Goal: Task Accomplishment & Management: Manage account settings

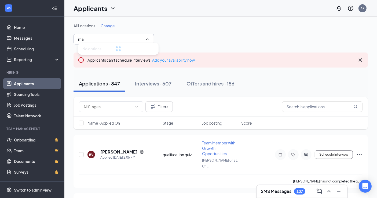
type input "m"
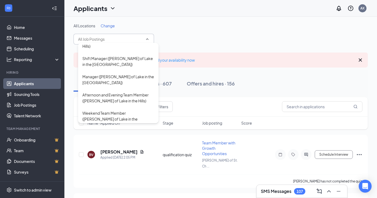
scroll to position [1367, 0]
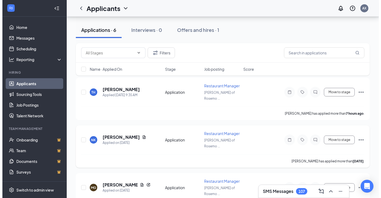
scroll to position [62, 0]
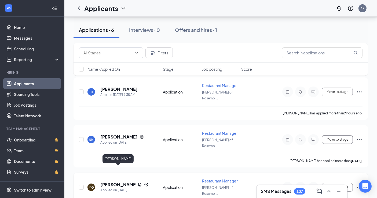
click at [121, 182] on h5 "Mario Gadberry" at bounding box center [117, 185] width 35 height 6
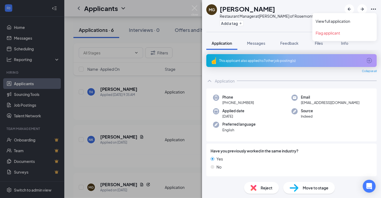
click at [376, 8] on icon "Ellipses" at bounding box center [374, 9] width 6 height 6
click at [325, 21] on link "View full application" at bounding box center [345, 21] width 58 height 5
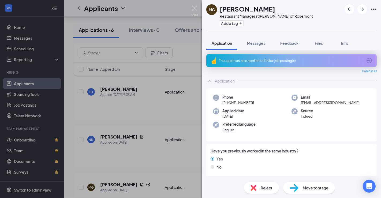
click at [193, 8] on img at bounding box center [195, 10] width 7 height 10
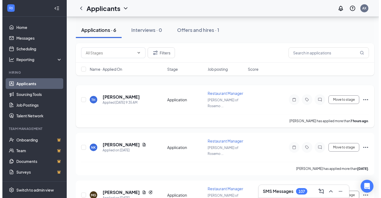
scroll to position [54, 0]
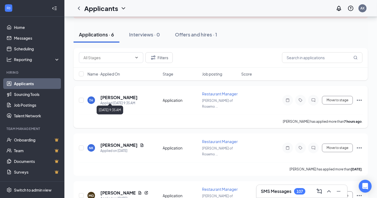
click at [128, 101] on div "Applied Today 9:35 AM" at bounding box center [118, 103] width 37 height 5
click at [128, 95] on h5 "tiffany hernandez" at bounding box center [118, 98] width 37 height 6
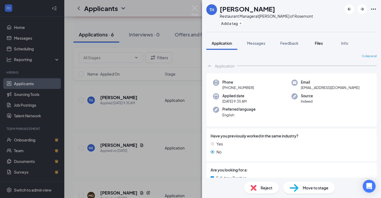
click at [319, 45] on span "Files" at bounding box center [319, 43] width 8 height 5
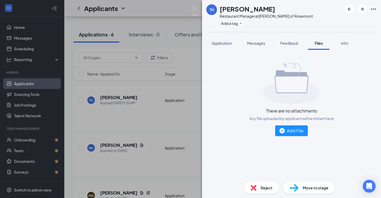
click at [333, 37] on div "Application Messages Feedback Files Info" at bounding box center [292, 42] width 171 height 13
click at [347, 42] on span "Info" at bounding box center [344, 43] width 7 height 5
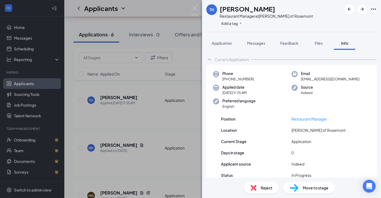
scroll to position [23, 0]
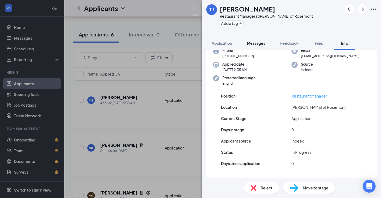
click at [261, 45] on span "Messages" at bounding box center [256, 43] width 18 height 5
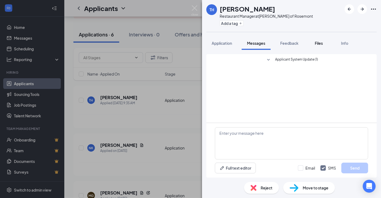
click at [320, 44] on span "Files" at bounding box center [319, 43] width 8 height 5
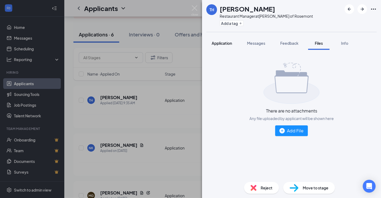
click at [231, 41] on span "Application" at bounding box center [222, 43] width 20 height 5
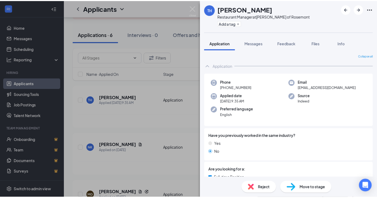
scroll to position [60, 0]
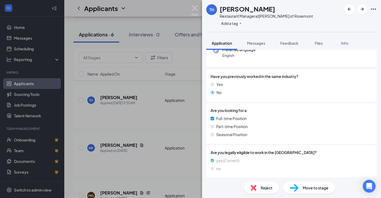
click at [196, 6] on img at bounding box center [195, 10] width 7 height 10
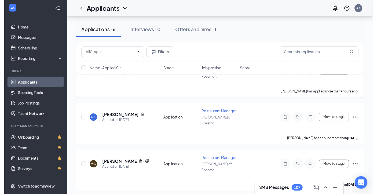
scroll to position [88, 0]
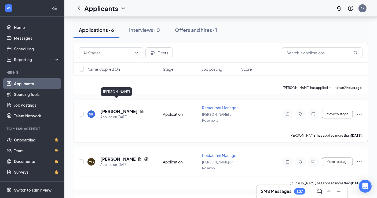
click at [115, 109] on h5 "Noah Kyle" at bounding box center [118, 112] width 37 height 6
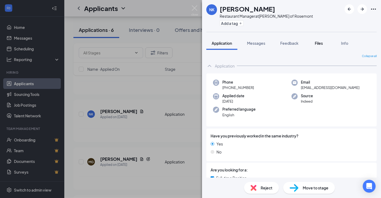
click at [319, 46] on div "Files" at bounding box center [319, 43] width 11 height 5
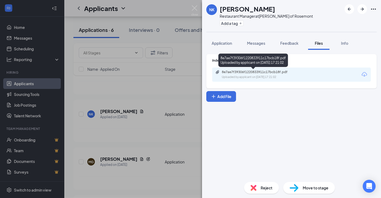
click at [248, 74] on div "8e7ae7f39306f1220833911c17bcb18f.pdf" at bounding box center [259, 72] width 75 height 4
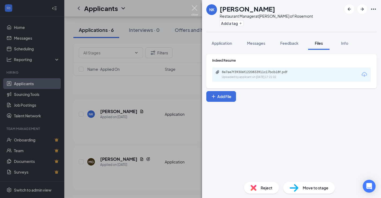
click at [196, 7] on img at bounding box center [195, 10] width 7 height 10
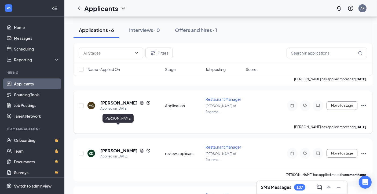
scroll to position [146, 0]
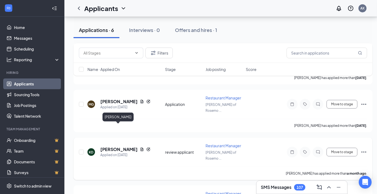
click at [123, 146] on h5 "Khrystl Douglas" at bounding box center [118, 149] width 37 height 6
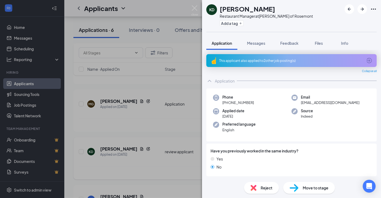
click at [123, 127] on div "KD Khrystl Douglas Restaurant Manager at Culver's of Rosemont Add a tag Applica…" at bounding box center [190, 99] width 381 height 198
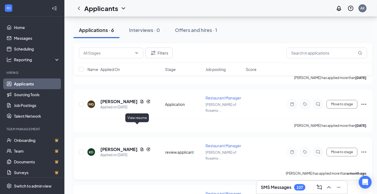
click at [141, 148] on icon "Document" at bounding box center [142, 149] width 3 height 3
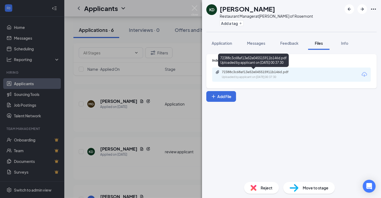
click at [250, 74] on div "72388c3c68af13e52e045515911b146d.pdf" at bounding box center [259, 72] width 75 height 4
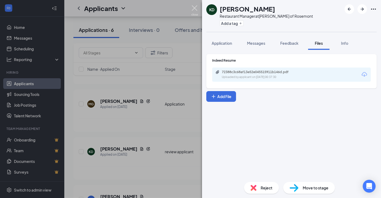
click at [197, 11] on img at bounding box center [195, 10] width 7 height 10
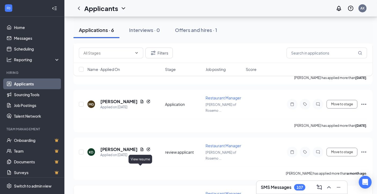
click at [140, 195] on icon "Document" at bounding box center [142, 197] width 4 height 4
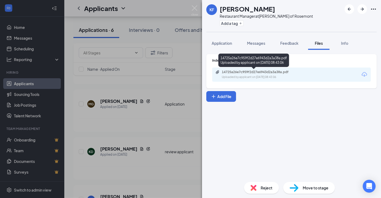
click at [227, 76] on div "Uploaded by applicant on Aug 15, 2025 at 08:43:06" at bounding box center [262, 77] width 80 height 4
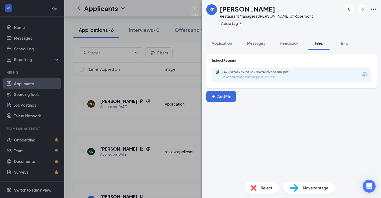
click at [194, 8] on img at bounding box center [195, 10] width 7 height 10
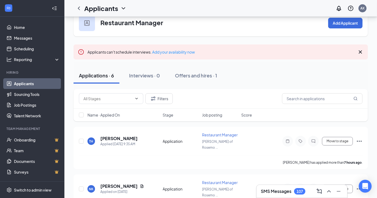
scroll to position [14, 0]
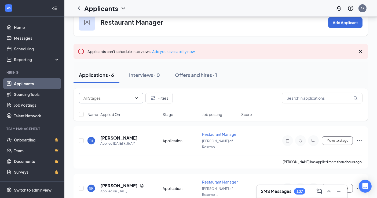
click at [138, 99] on icon "ChevronDown" at bounding box center [136, 98] width 4 height 4
click at [258, 63] on div "Applications · 6 Interviews · 0 Offers and hires · 1" at bounding box center [220, 75] width 294 height 27
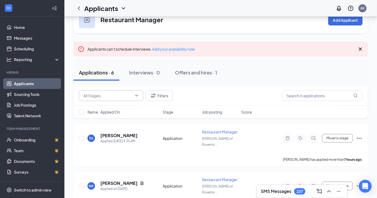
scroll to position [17, 0]
click at [76, 9] on icon "ChevronLeft" at bounding box center [79, 8] width 6 height 6
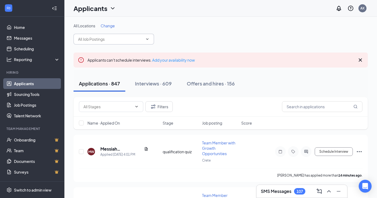
click at [149, 37] on icon "ChevronDown" at bounding box center [147, 39] width 4 height 4
type input "r"
type input "Rosemont"
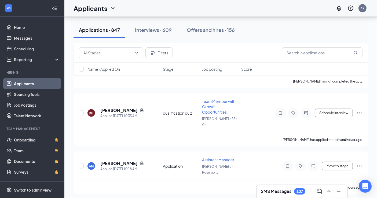
scroll to position [769, 0]
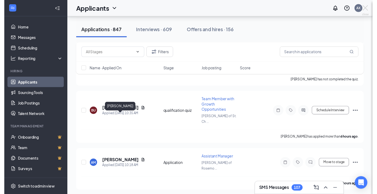
scroll to position [764, 0]
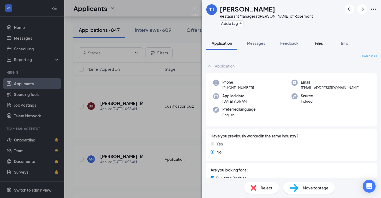
click at [316, 43] on span "Files" at bounding box center [319, 43] width 8 height 5
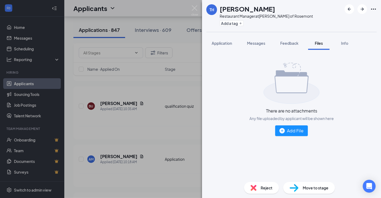
click at [194, 3] on div "TH tiffany hernandez Restaurant Manager at Culver's of Rosemont Add a tag Appli…" at bounding box center [190, 99] width 381 height 198
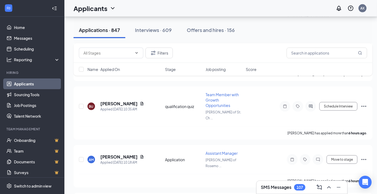
click at [194, 7] on div "Applicants AX" at bounding box center [220, 8] width 312 height 17
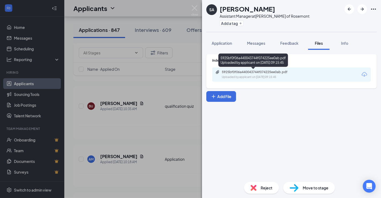
click at [247, 77] on div "Uploaded by applicant on Oct 15, 2025 at 09:15:45" at bounding box center [262, 77] width 80 height 4
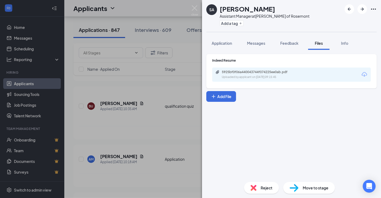
click at [191, 8] on div "SA Stanton Adams Assistant Manager at Culver's of Rosemont Add a tag Applicatio…" at bounding box center [190, 99] width 381 height 198
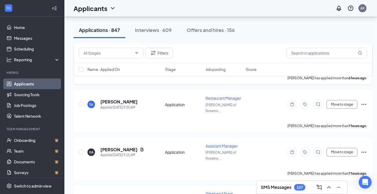
scroll to position [867, 0]
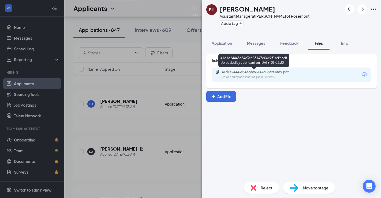
click at [238, 76] on div "Uploaded by applicant on Oct 15, 2025 at 08:03:30" at bounding box center [262, 77] width 80 height 4
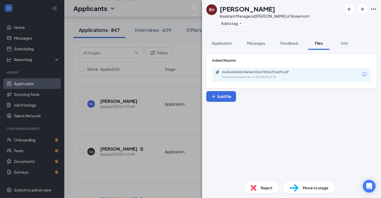
click at [191, 11] on div "BH Brandon Hatten Assistant Manager at Culver's of Rosemont Add a tag Applicati…" at bounding box center [190, 99] width 381 height 198
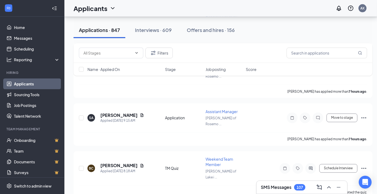
scroll to position [902, 0]
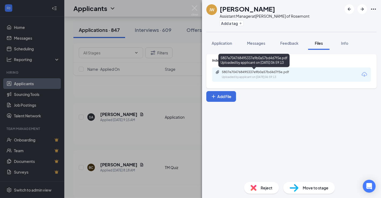
click at [260, 75] on div "Uploaded by applicant on Oct 15, 2025 at 06:59:13" at bounding box center [262, 77] width 80 height 4
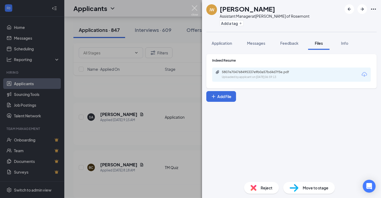
click at [196, 8] on img at bounding box center [195, 10] width 7 height 10
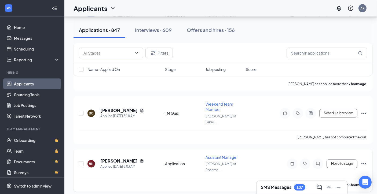
scroll to position [978, 0]
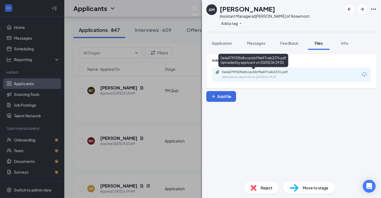
click at [237, 77] on div "Uploaded by applicant on Oct 15, 2025 at 06:29:03" at bounding box center [262, 77] width 80 height 4
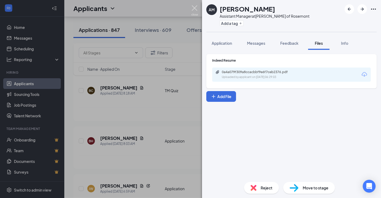
click at [193, 7] on img at bounding box center [195, 10] width 7 height 10
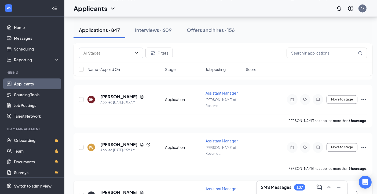
scroll to position [1025, 0]
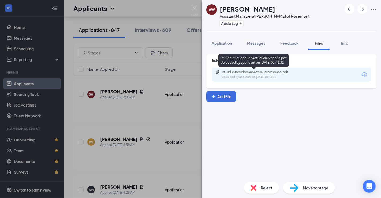
click at [246, 76] on div "Uploaded by applicant on Oct 15, 2025 at 03:48:32" at bounding box center [262, 77] width 80 height 4
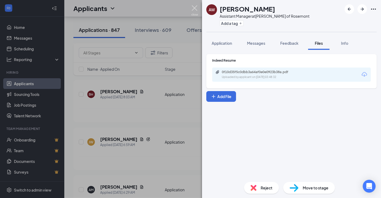
click at [194, 9] on img at bounding box center [195, 10] width 7 height 10
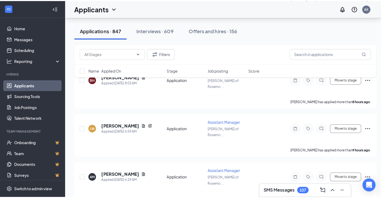
scroll to position [1045, 0]
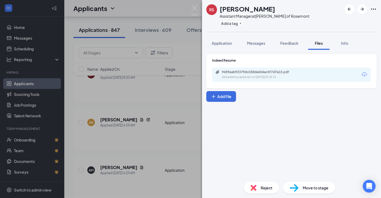
click at [253, 70] on div "9459aab92379dc038de604ac5f7d7e15.pdf" at bounding box center [259, 72] width 75 height 4
click at [213, 44] on span "Application" at bounding box center [222, 43] width 20 height 5
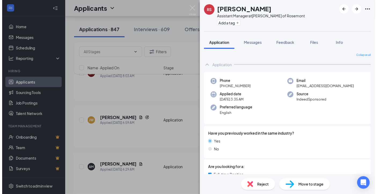
scroll to position [90, 0]
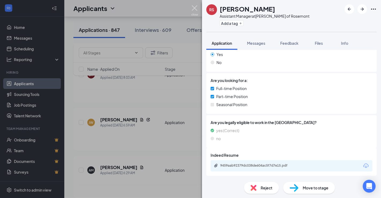
click at [194, 10] on img at bounding box center [195, 10] width 7 height 10
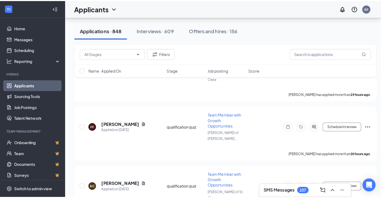
scroll to position [1461, 0]
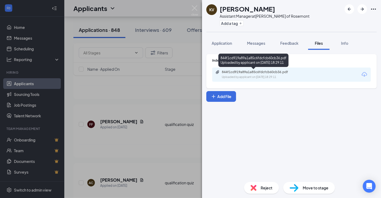
click at [252, 77] on div "Uploaded by applicant on Oct 14, 2025 at 18:29:11" at bounding box center [262, 77] width 80 height 4
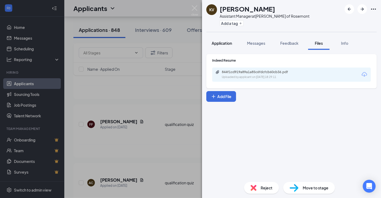
click at [227, 42] on span "Application" at bounding box center [222, 43] width 20 height 5
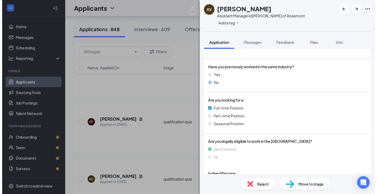
scroll to position [90, 0]
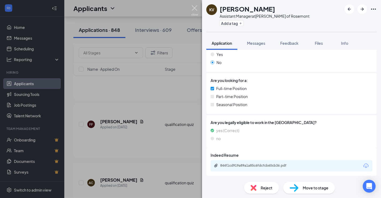
click at [194, 9] on img at bounding box center [195, 10] width 7 height 10
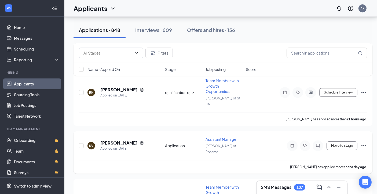
scroll to position [1611, 0]
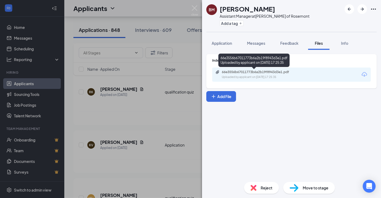
click at [255, 74] on div "66e3556b67011773b6a2b19f8943d3e1.pdf Uploaded by applicant on Oct 14, 2025 at 1…" at bounding box center [259, 74] width 87 height 9
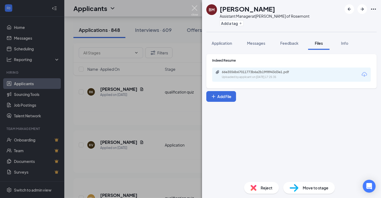
click at [193, 9] on img at bounding box center [195, 10] width 7 height 10
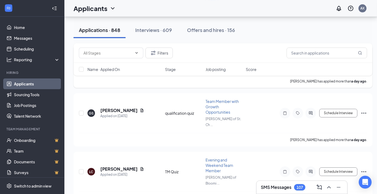
scroll to position [1861, 0]
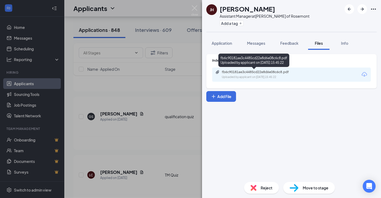
click at [239, 77] on div "Uploaded by applicant on Oct 14, 2025 at 15:45:22" at bounding box center [262, 77] width 80 height 4
click at [277, 72] on div "fb6c90181ae3c4485cd22e8d6e08c6c8.pdf" at bounding box center [259, 72] width 75 height 4
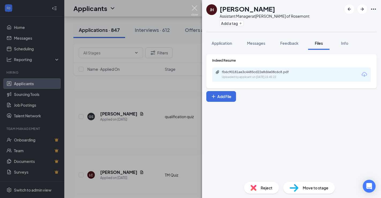
click at [196, 5] on div "JH JUAN HURTADO Assistant Manager at Culver's of Rosemont Add a tag Application…" at bounding box center [190, 99] width 381 height 198
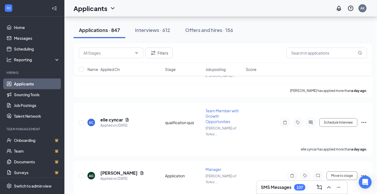
scroll to position [2410, 0]
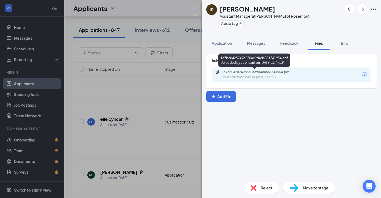
click at [260, 77] on div "Uploaded by applicant on Oct 14, 2025 at 11:47:19" at bounding box center [262, 77] width 80 height 4
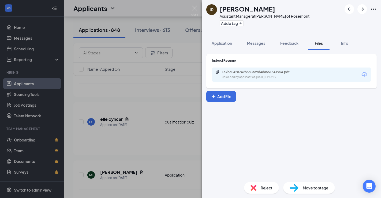
click at [191, 8] on div "JR Jazmine Resto Assistant Manager at Culver's of Rosemont Add a tag Applicatio…" at bounding box center [190, 99] width 381 height 198
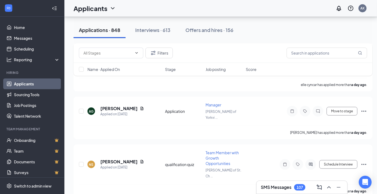
scroll to position [2534, 0]
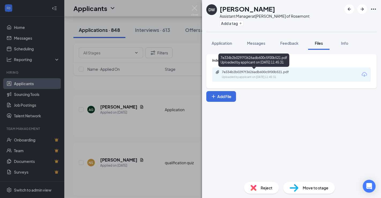
click at [257, 72] on div "7e334b2b0297f3626adb600c5f00b521.pdf" at bounding box center [259, 72] width 75 height 4
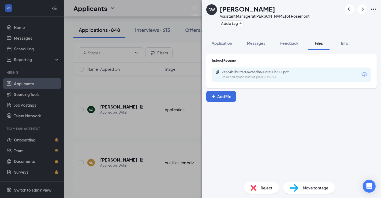
click at [194, 8] on img at bounding box center [195, 10] width 7 height 10
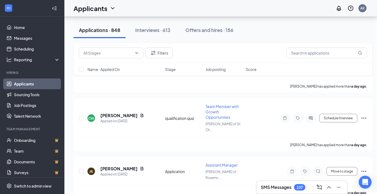
scroll to position [2769, 0]
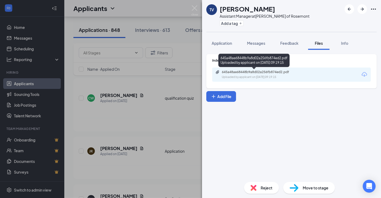
click at [242, 76] on div "Uploaded by applicant on Oct 14, 2025 at 09:19:15" at bounding box center [262, 77] width 80 height 4
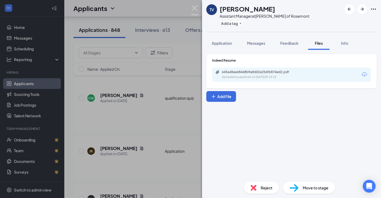
click at [194, 8] on img at bounding box center [195, 10] width 7 height 10
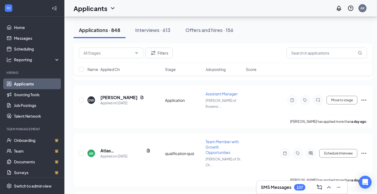
scroll to position [2868, 0]
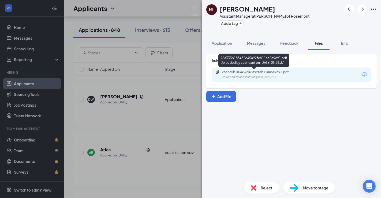
click at [241, 75] on div "Uploaded by applicant on Oct 14, 2025 at 08:38:37" at bounding box center [262, 77] width 80 height 4
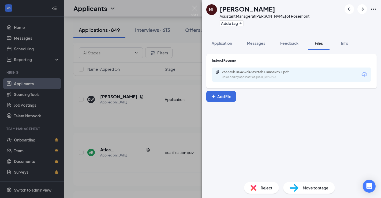
click at [124, 98] on div "ML Melissa Ligue Assistant Manager at Culver's of Rosemont Add a tag Applicatio…" at bounding box center [190, 99] width 381 height 198
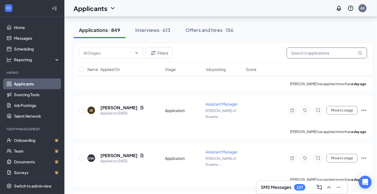
click at [316, 56] on input "text" at bounding box center [326, 52] width 80 height 11
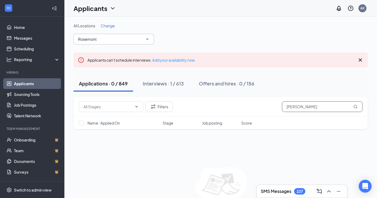
type input "yahir huicochea"
click at [139, 170] on div "No applicants found in applications There is 1 result(s) in Interviews ." at bounding box center [220, 193] width 294 height 52
click at [21, 28] on link "Home" at bounding box center [37, 27] width 46 height 11
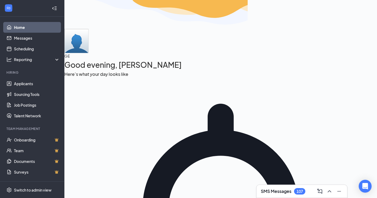
click at [14, 28] on link "Home" at bounding box center [37, 27] width 46 height 11
click at [26, 85] on link "Applicants" at bounding box center [37, 83] width 46 height 11
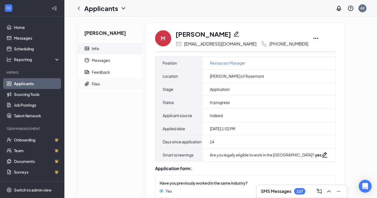
click at [92, 83] on div "Files" at bounding box center [96, 83] width 8 height 5
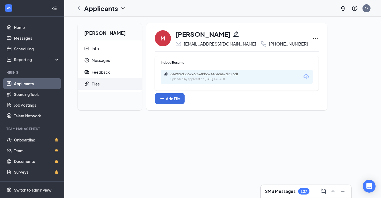
click at [198, 82] on div "8ee924d35b27c6568d557446ecaa7d90.pdf Uploaded by applicant on Oct 01, 2025 at 1…" at bounding box center [237, 77] width 152 height 14
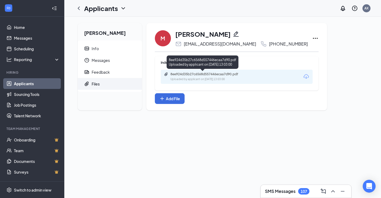
click at [200, 78] on div "Uploaded by applicant on Oct 01, 2025 at 13:03:00" at bounding box center [211, 79] width 80 height 4
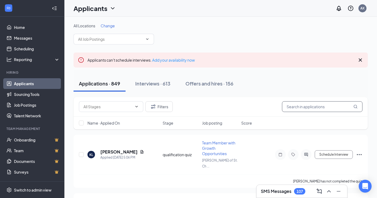
click at [298, 109] on input "text" at bounding box center [322, 106] width 80 height 11
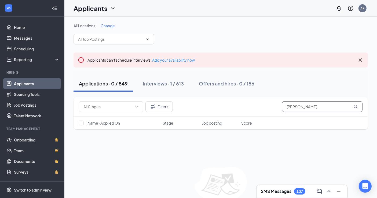
type input "Yahir Huicochea"
click at [176, 156] on div "Filters Yahir Huicochea Name · Applied On Stage Job posting Score No applicants…" at bounding box center [220, 158] width 294 height 122
click at [29, 153] on link "Team" at bounding box center [37, 150] width 46 height 11
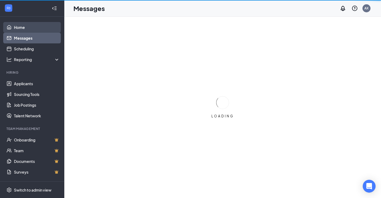
click at [18, 26] on link "Home" at bounding box center [37, 27] width 46 height 11
